Goal: Check status: Check status

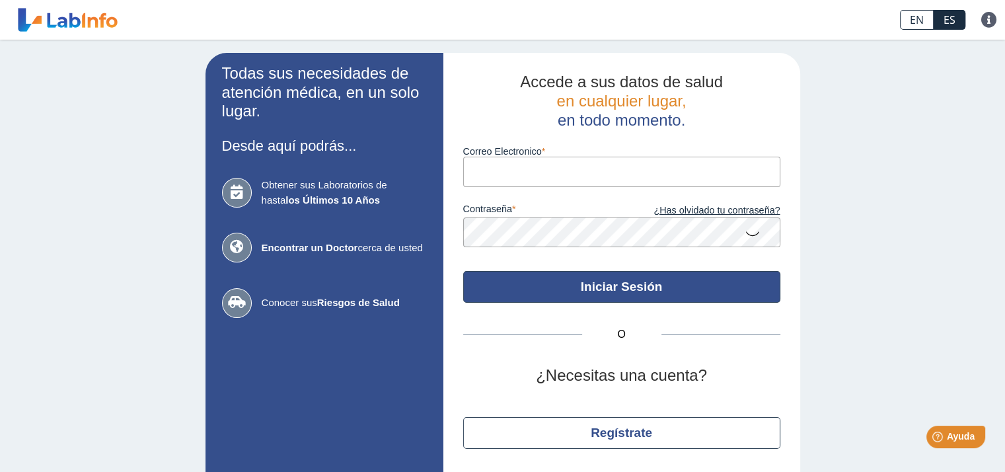
type input "[EMAIL_ADDRESS][DOMAIN_NAME]"
click at [583, 287] on button "Iniciar Sesión" at bounding box center [621, 287] width 317 height 32
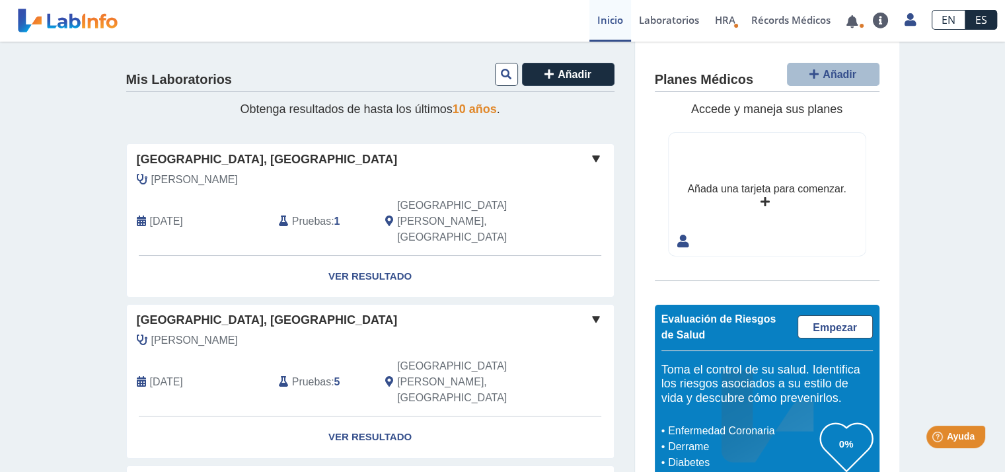
click at [310, 213] on span "Pruebas" at bounding box center [311, 221] width 39 height 16
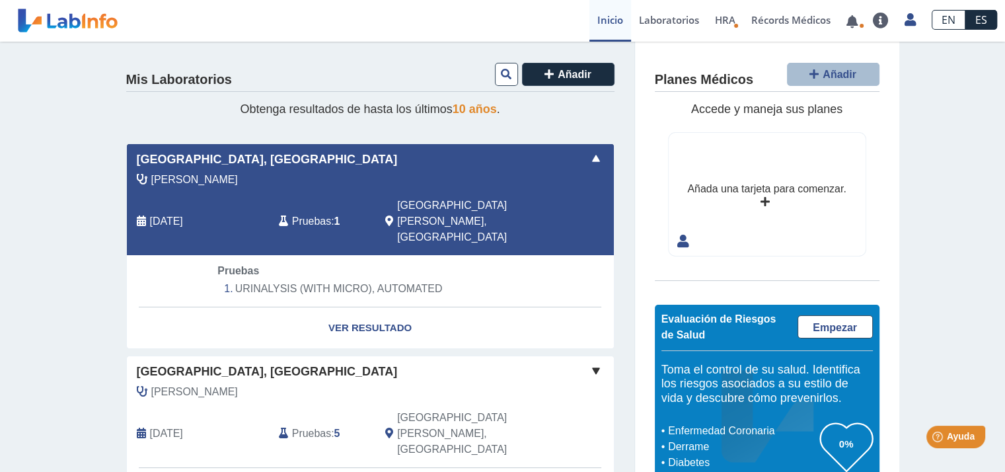
click at [328, 279] on li "URINALYSIS (WITH MICRO), AUTOMATED" at bounding box center [369, 289] width 305 height 20
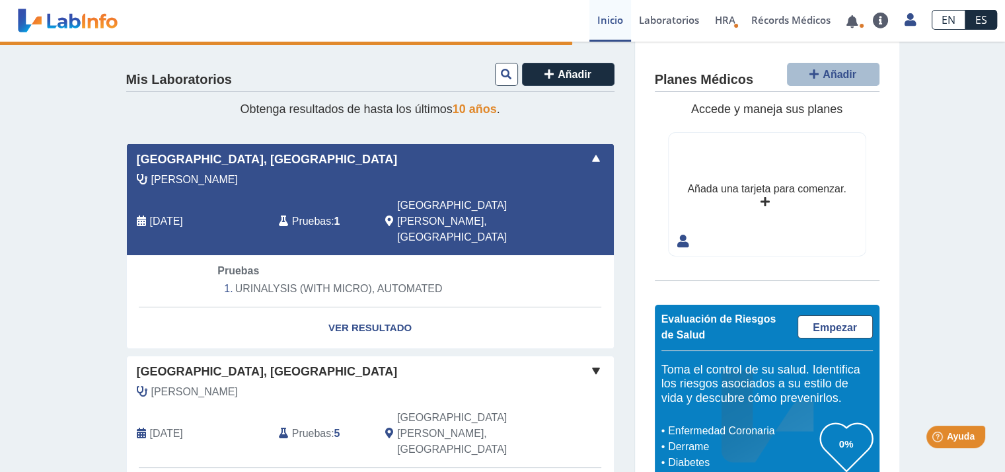
click at [305, 213] on span "Pruebas" at bounding box center [311, 221] width 39 height 16
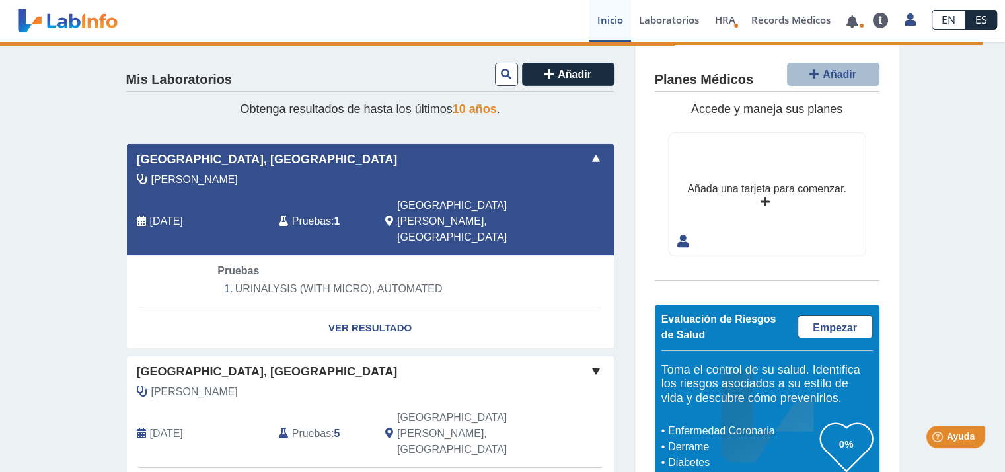
click at [468, 207] on div "[GEOGRAPHIC_DATA][PERSON_NAME], [GEOGRAPHIC_DATA]" at bounding box center [464, 222] width 178 height 48
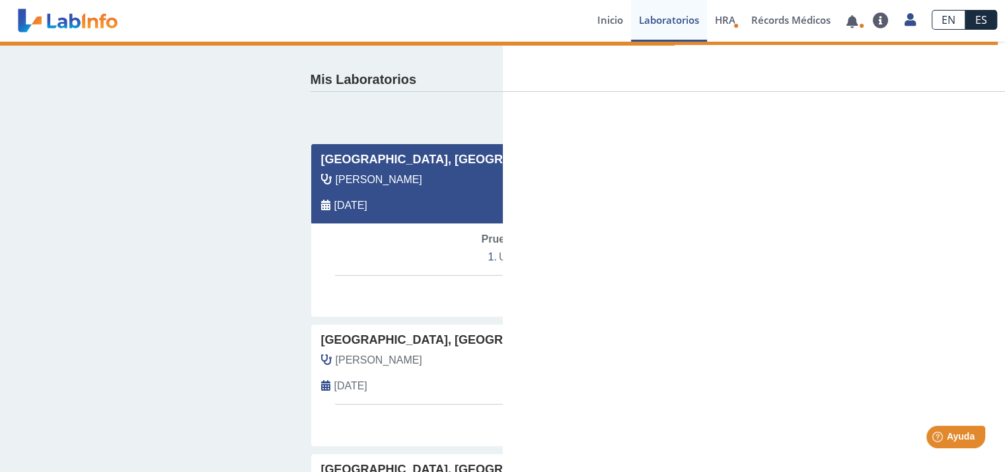
select select "**********"
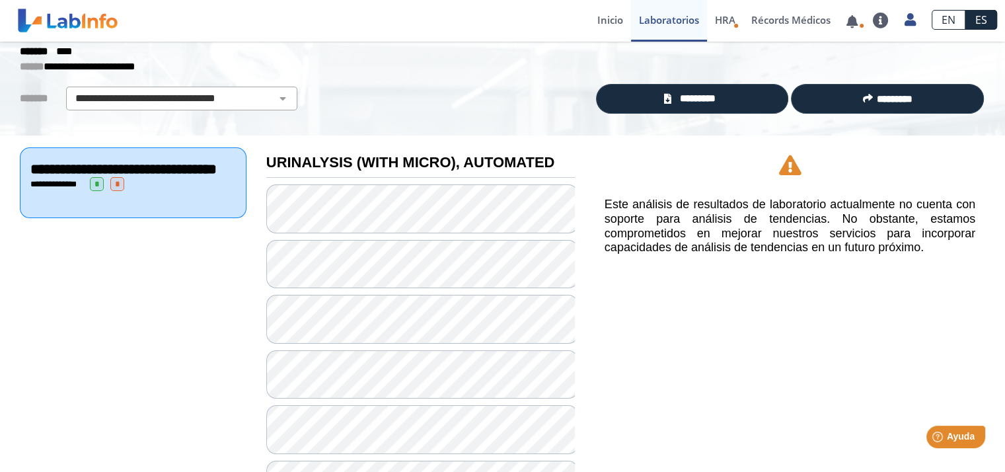
scroll to position [69, 0]
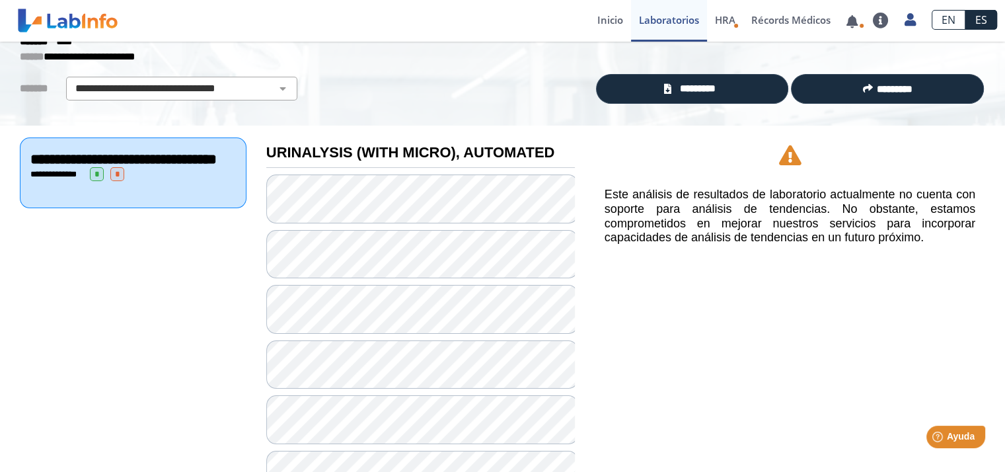
drag, startPoint x: 988, startPoint y: 116, endPoint x: 989, endPoint y: 138, distance: 22.5
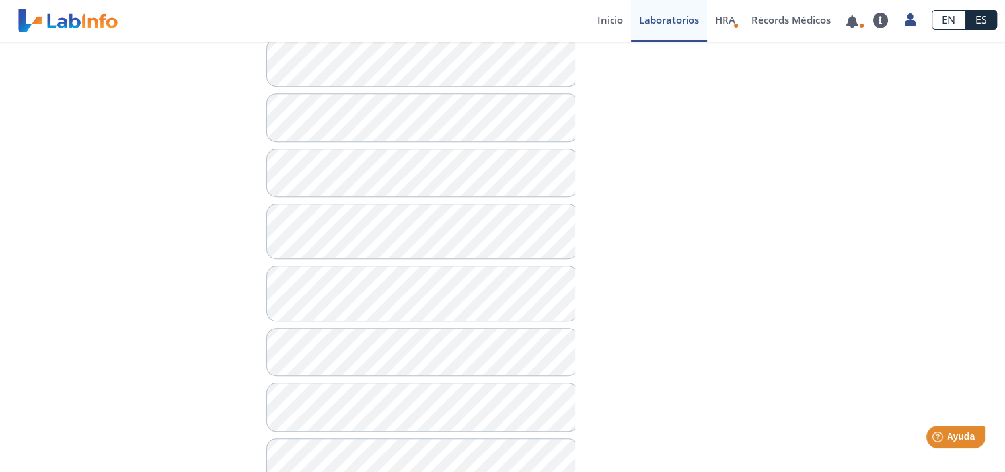
scroll to position [1045, 0]
